Goal: Submit feedback/report problem

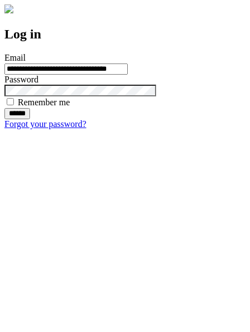
click at [30, 119] on input "******" at bounding box center [17, 113] width 26 height 11
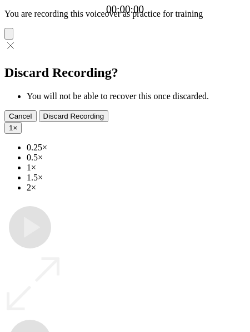
type input "**********"
